Goal: Entertainment & Leisure: Browse casually

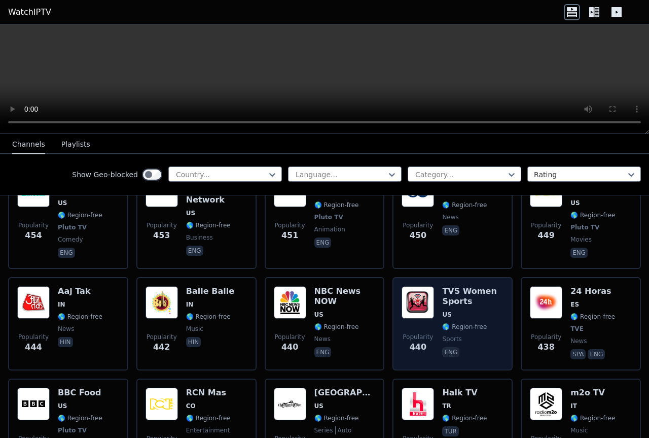
scroll to position [3399, 0]
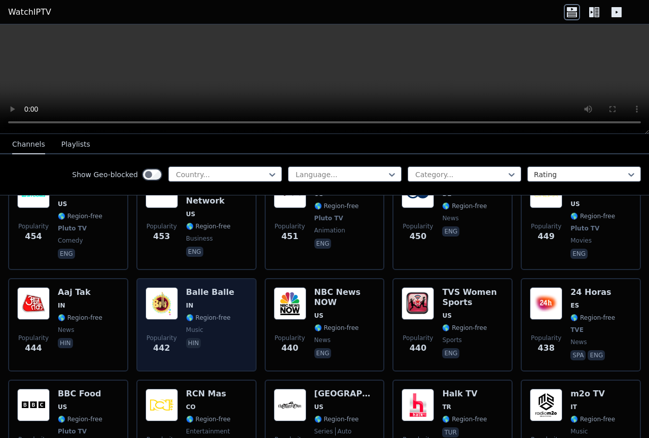
click at [206, 287] on h6 "Balle Balle" at bounding box center [210, 292] width 48 height 10
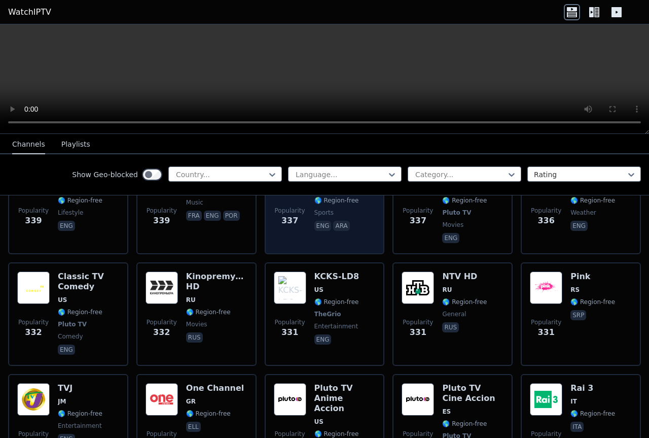
scroll to position [4665, 0]
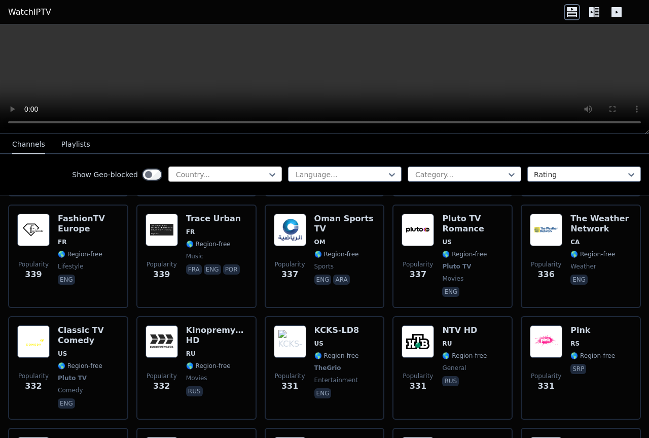
click at [234, 172] on div at bounding box center [221, 174] width 92 height 10
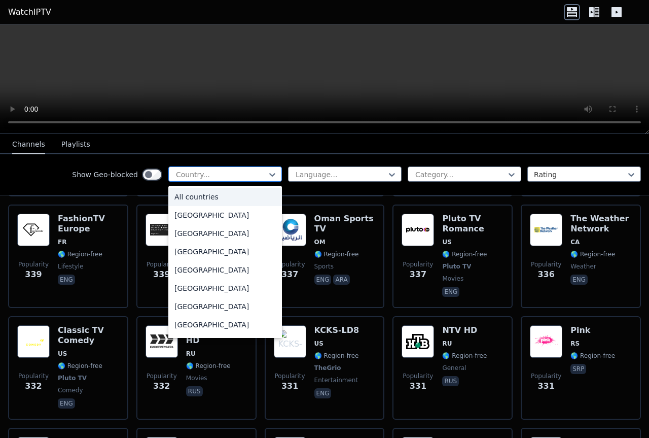
click at [235, 172] on div at bounding box center [221, 174] width 92 height 10
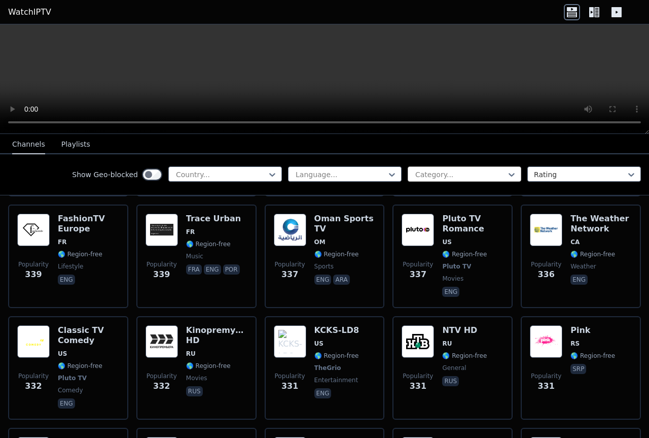
click at [456, 176] on div at bounding box center [460, 174] width 92 height 10
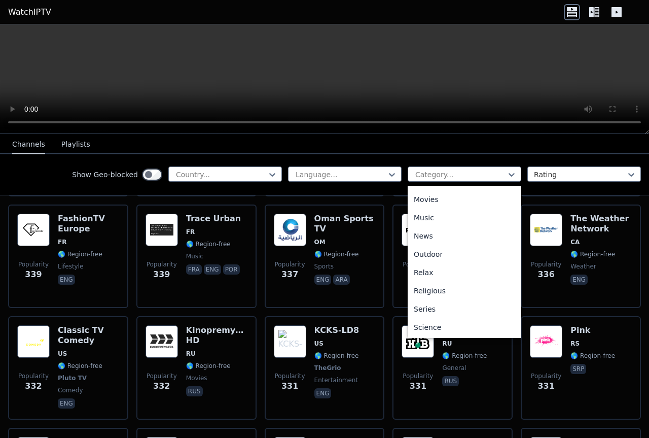
scroll to position [269, 0]
click at [438, 258] on div "Outdoor" at bounding box center [465, 256] width 114 height 18
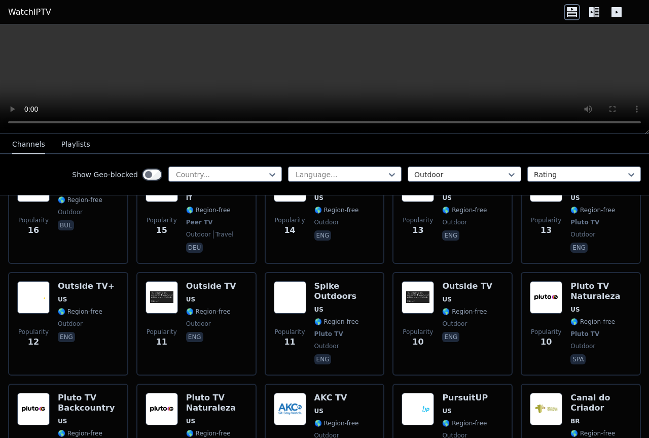
scroll to position [619, 0]
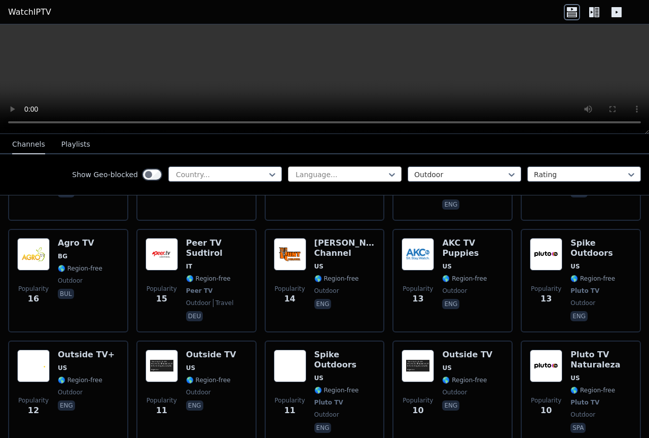
click at [343, 172] on div at bounding box center [341, 174] width 92 height 10
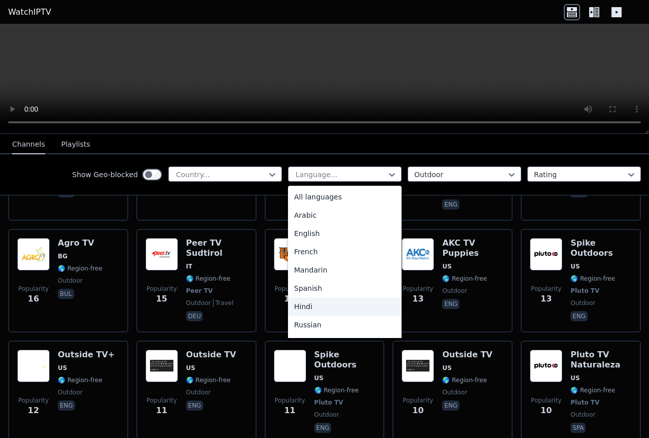
click at [307, 308] on div "Hindi" at bounding box center [345, 306] width 114 height 18
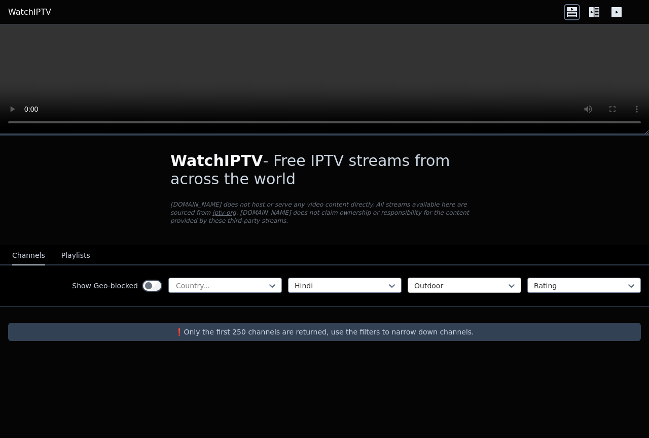
click at [464, 281] on div at bounding box center [460, 286] width 92 height 10
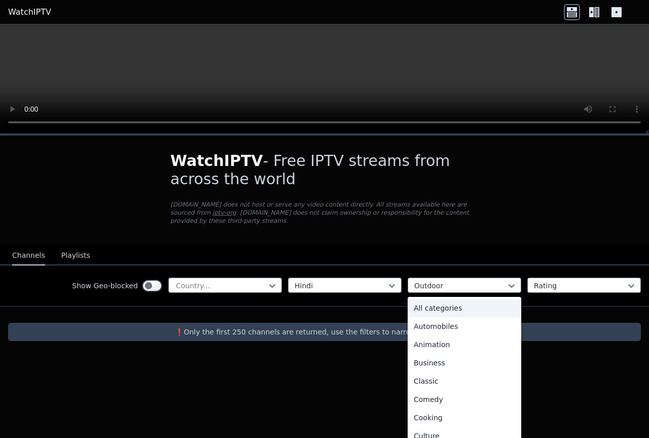
click at [452, 299] on div "All categories" at bounding box center [465, 308] width 114 height 18
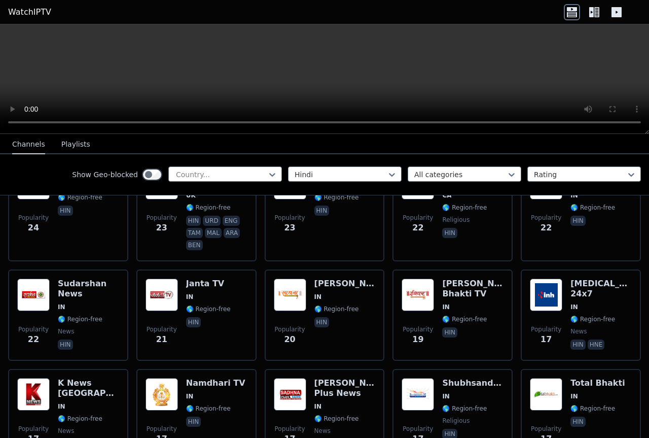
scroll to position [879, 0]
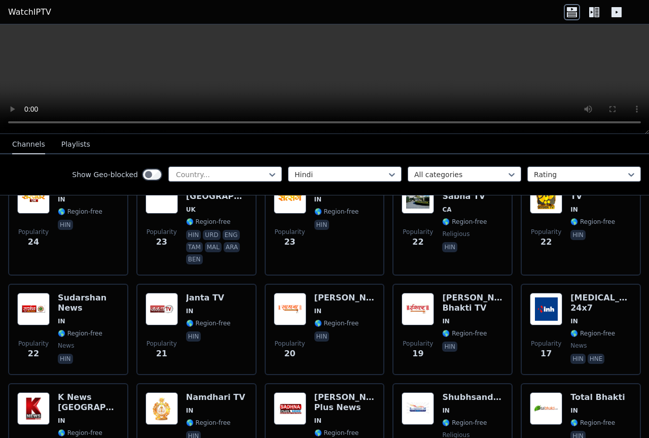
click at [66, 147] on button "Playlists" at bounding box center [75, 144] width 29 height 19
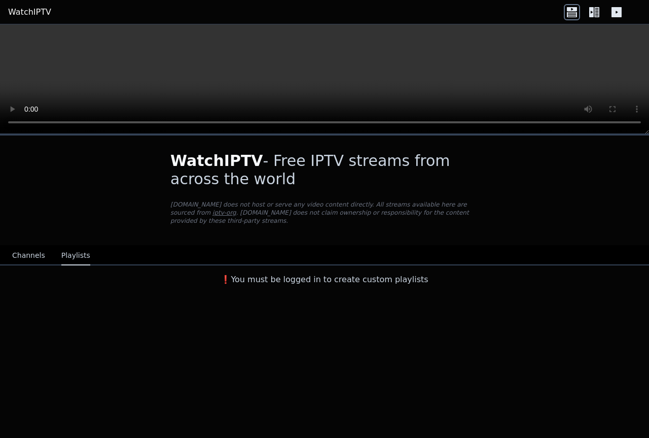
scroll to position [0, 0]
